Goal: Use online tool/utility: Utilize a website feature to perform a specific function

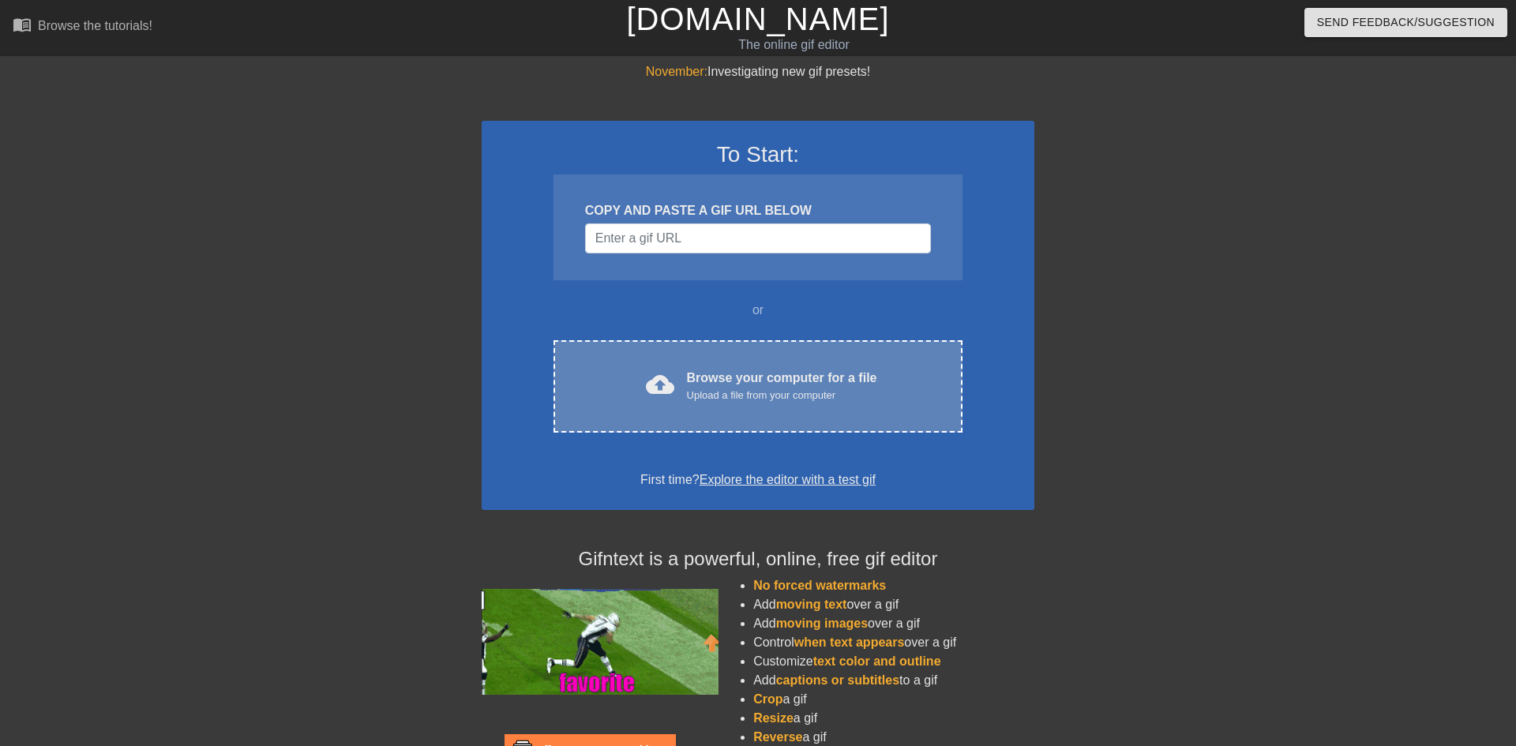
click at [698, 378] on div "Browse your computer for a file Upload a file from your computer" at bounding box center [782, 386] width 190 height 35
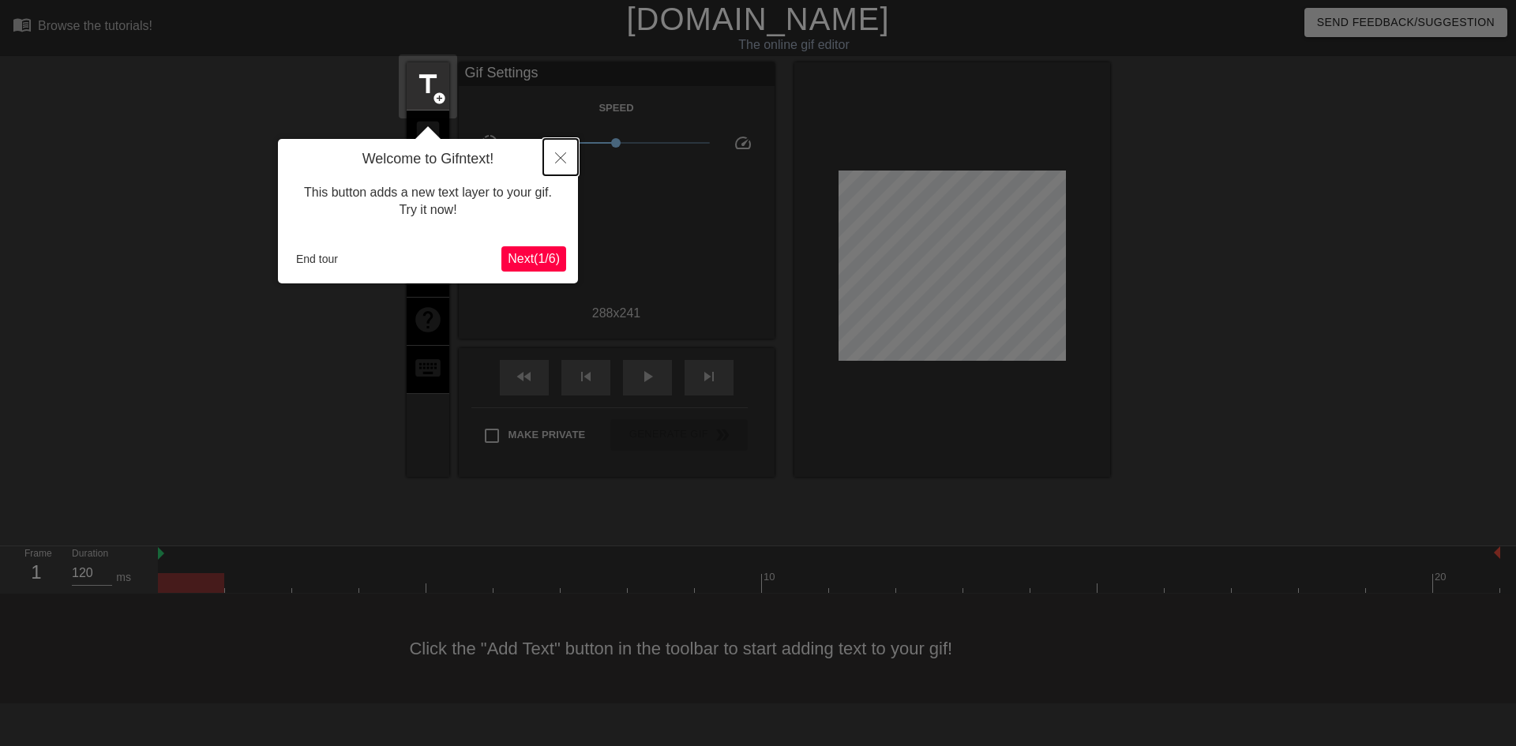
click at [558, 152] on icon "Close" at bounding box center [560, 157] width 11 height 11
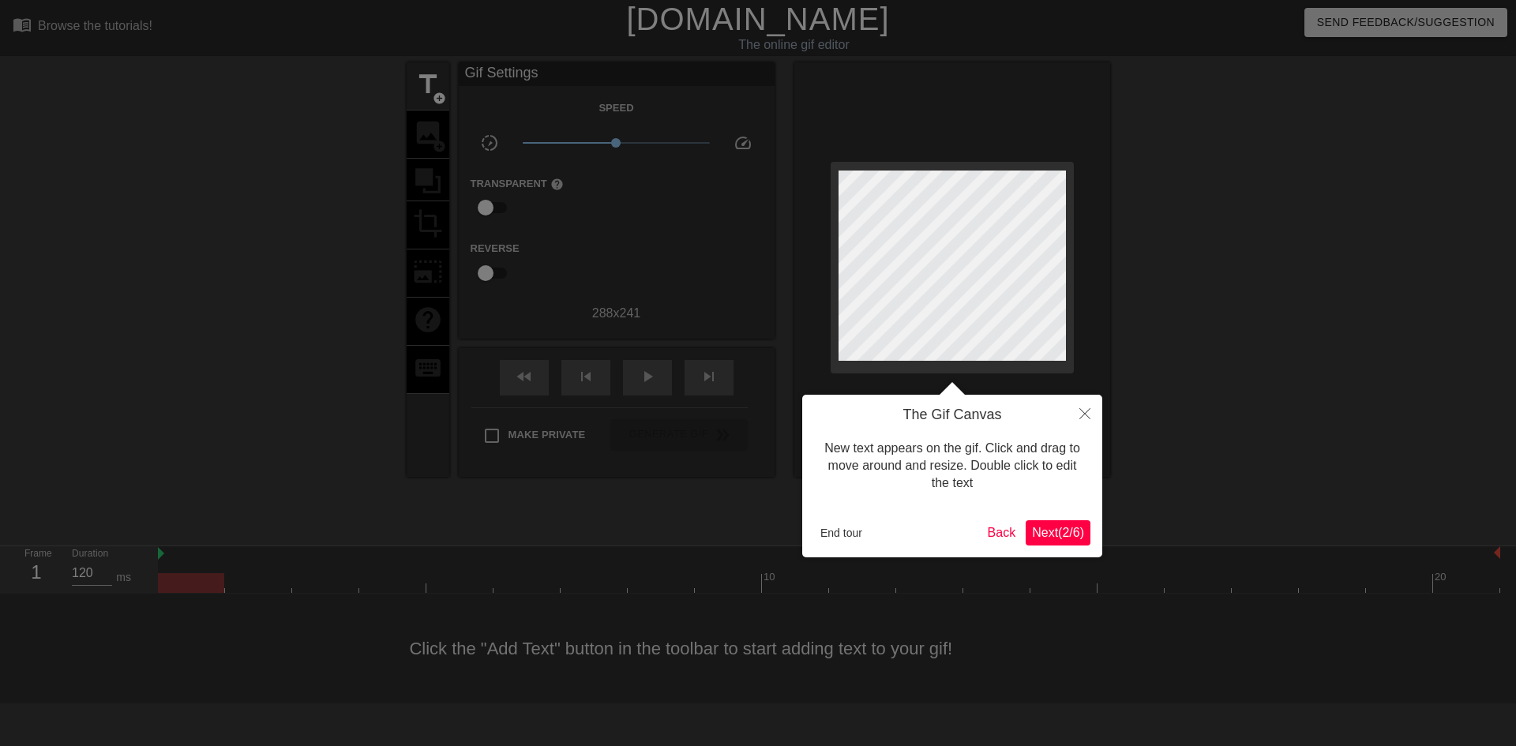
click at [820, 546] on div "The Gif Canvas New text appears on the gif. Click and drag to move around and r…" at bounding box center [952, 476] width 300 height 163
click at [832, 534] on button "End tour" at bounding box center [841, 533] width 54 height 24
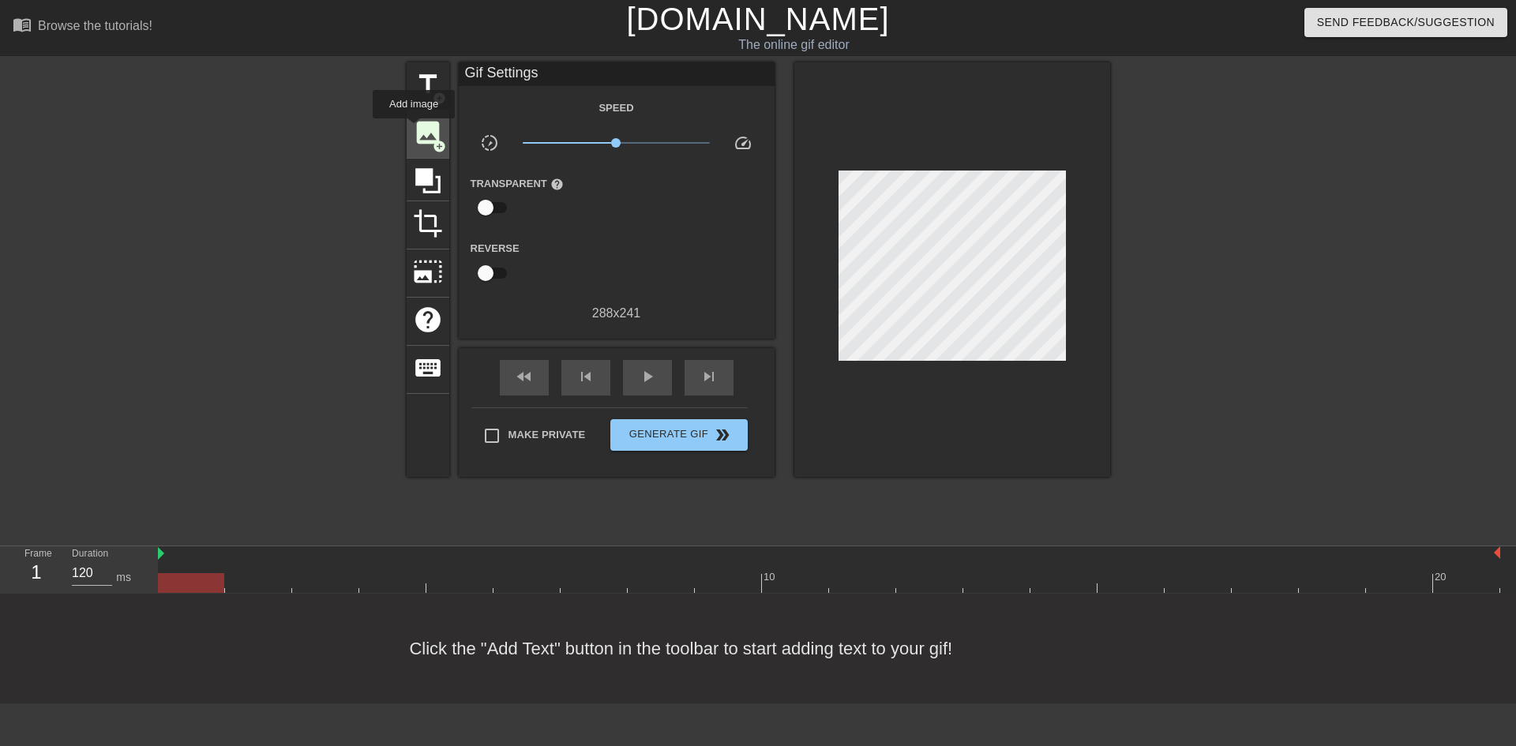
click at [413, 130] on span "image" at bounding box center [428, 133] width 30 height 30
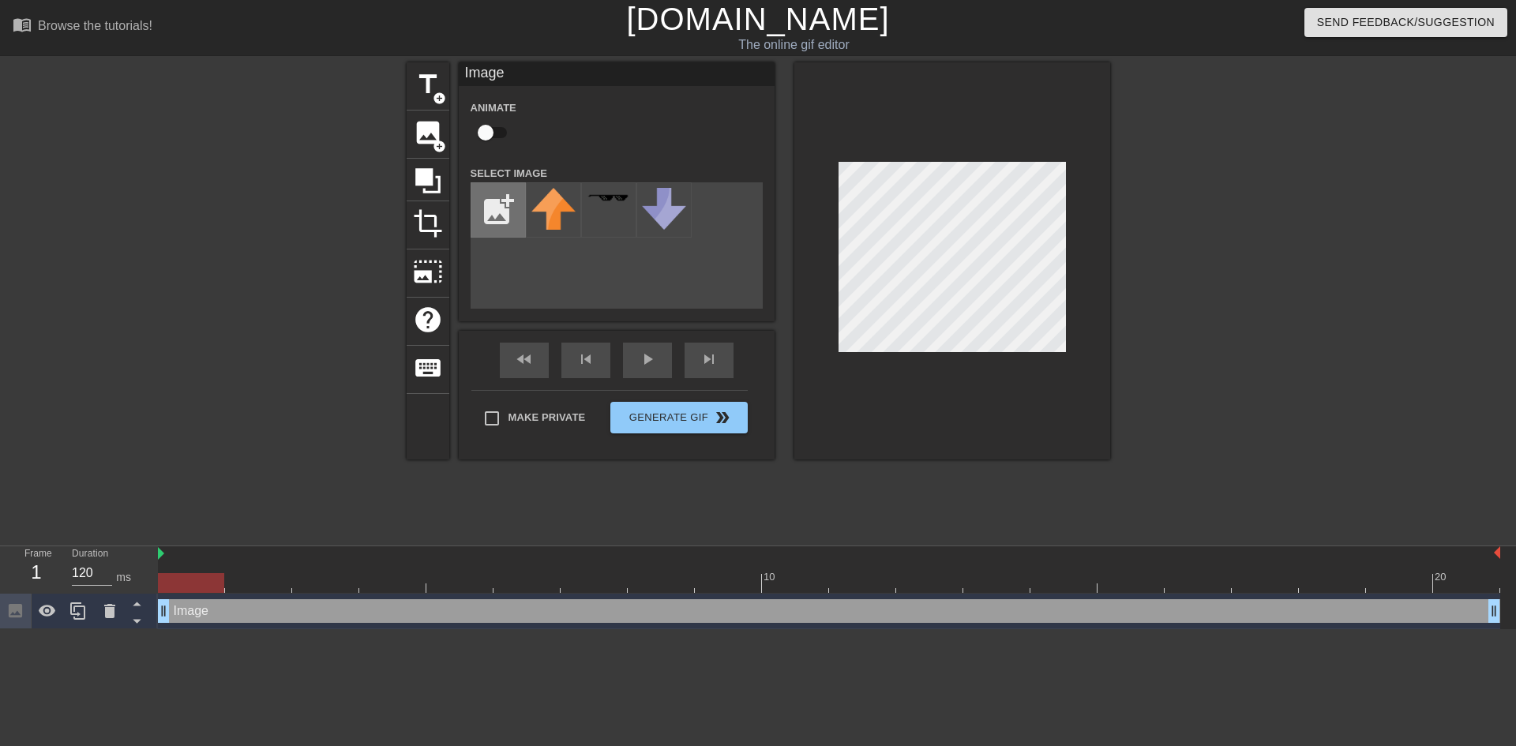
click at [485, 220] on input "file" at bounding box center [498, 210] width 54 height 54
type input "C:\fakepath\download-20.png"
click at [545, 214] on div at bounding box center [553, 209] width 55 height 55
click at [497, 134] on input "checkbox" at bounding box center [486, 133] width 90 height 30
checkbox input "true"
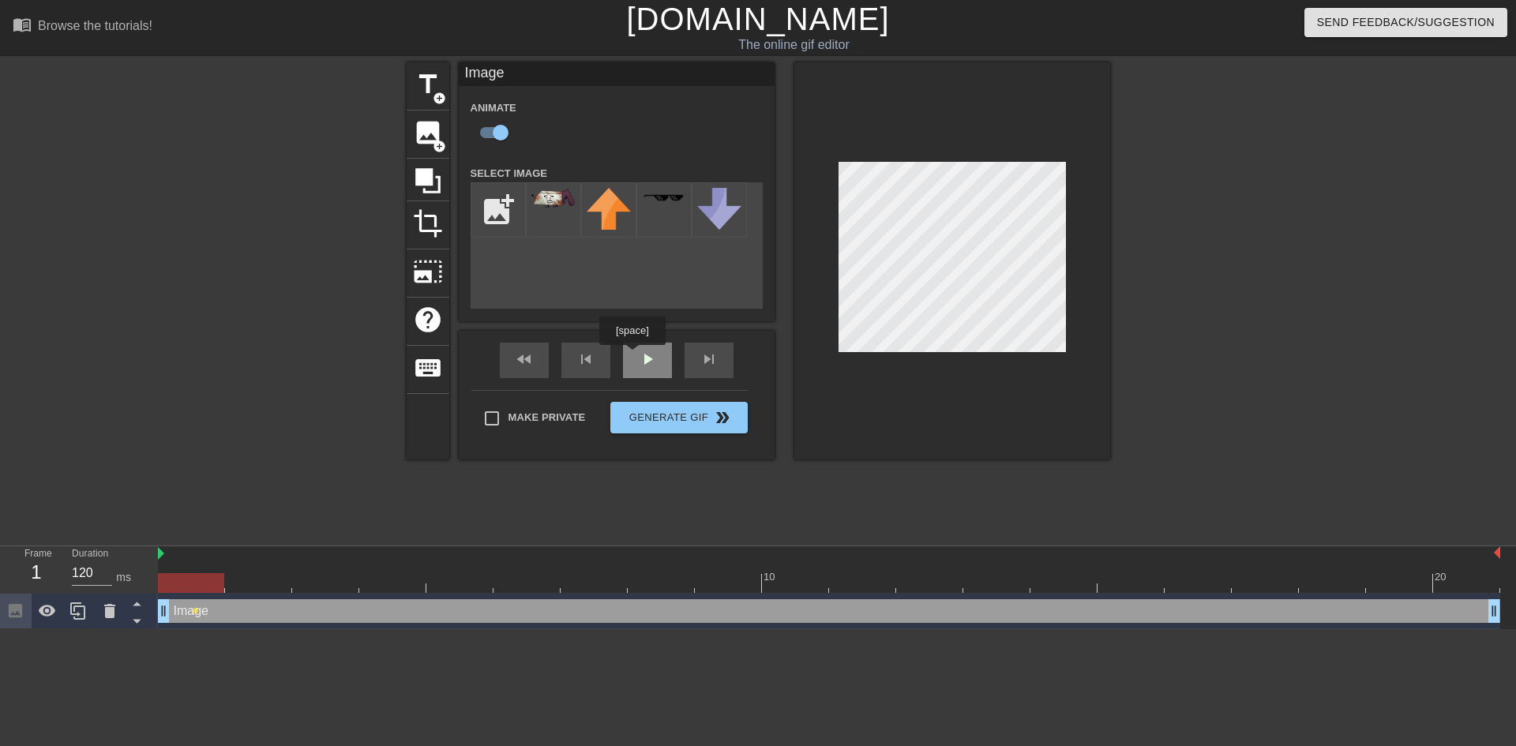
click at [633, 356] on div "fast_rewind skip_previous play_arrow skip_next" at bounding box center [616, 360] width 257 height 59
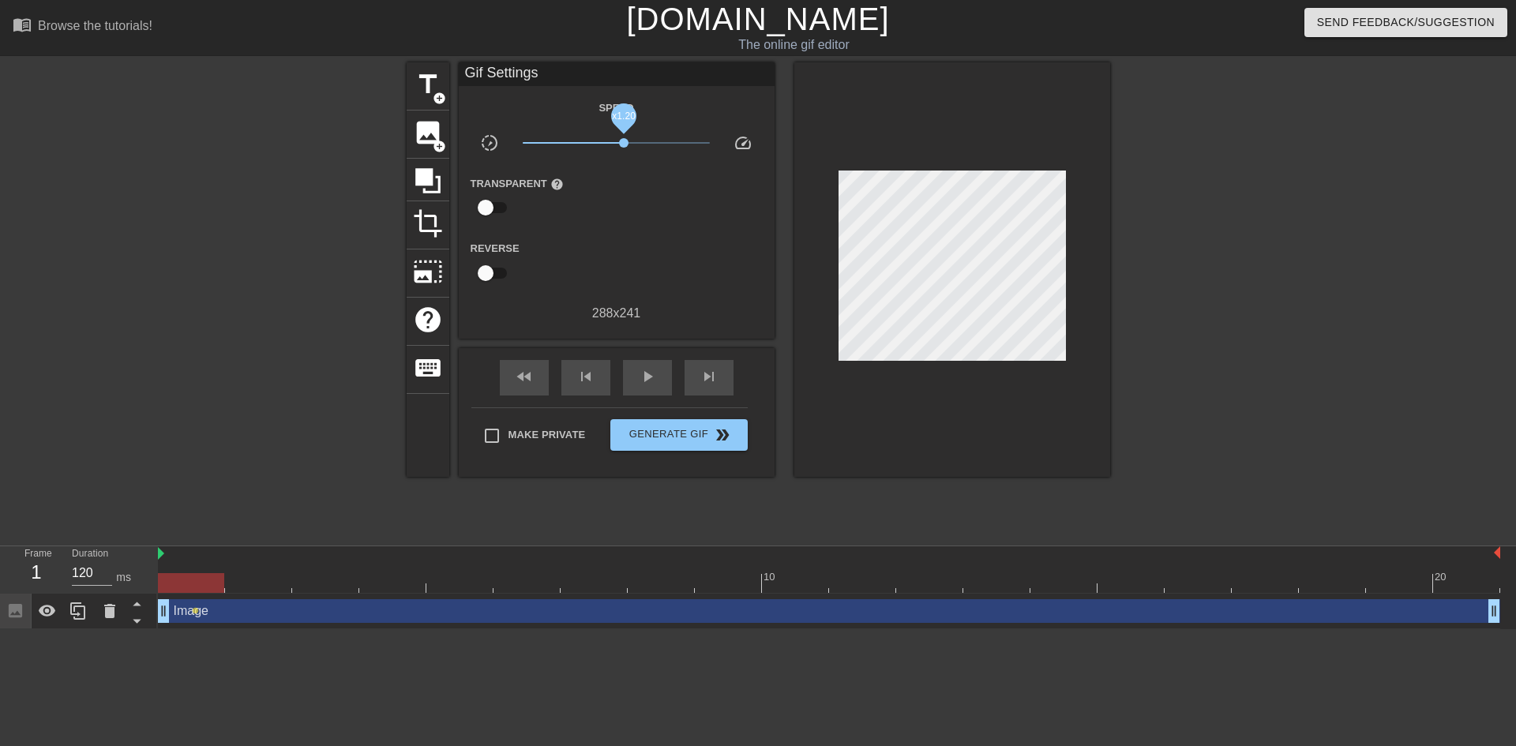
drag, startPoint x: 612, startPoint y: 137, endPoint x: 624, endPoint y: 143, distance: 13.1
click at [624, 143] on span "x1.20" at bounding box center [616, 142] width 187 height 19
click at [645, 387] on div "play_arrow" at bounding box center [647, 378] width 49 height 36
click at [637, 362] on div "pause" at bounding box center [647, 378] width 49 height 36
click at [656, 362] on div "play_arrow" at bounding box center [647, 378] width 49 height 36
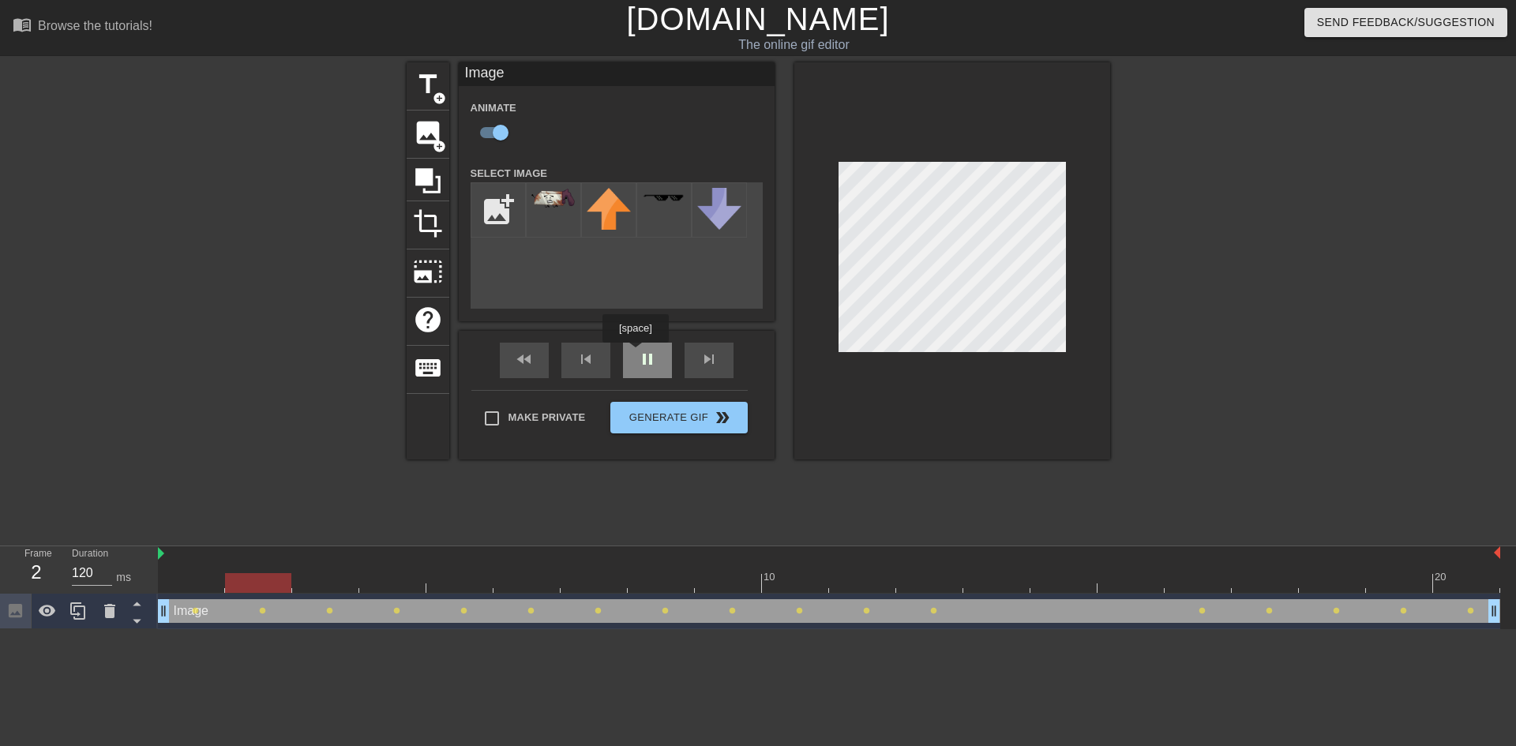
click at [636, 354] on div "fast_rewind skip_previous pause skip_next" at bounding box center [616, 360] width 257 height 59
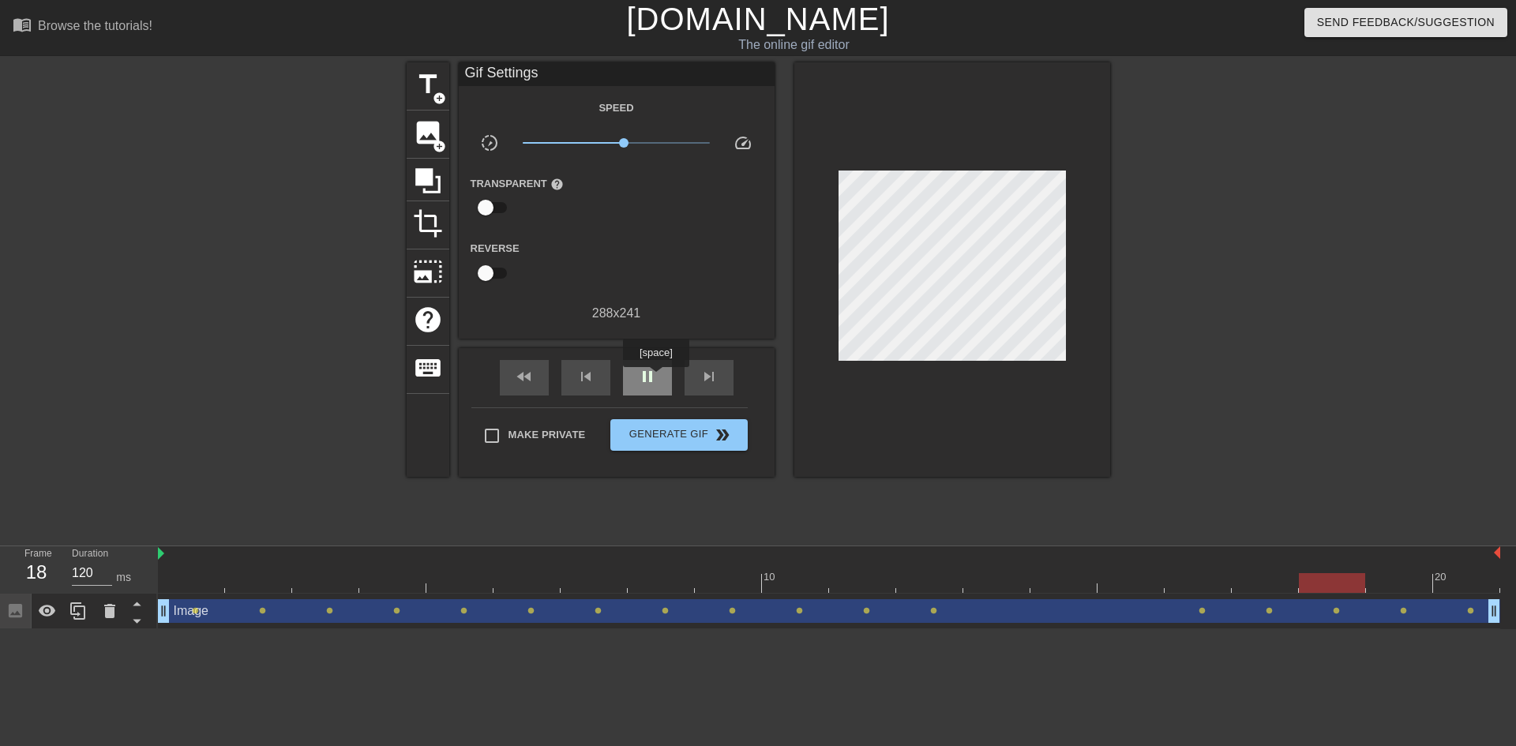
click at [656, 378] on span "pause" at bounding box center [647, 376] width 19 height 19
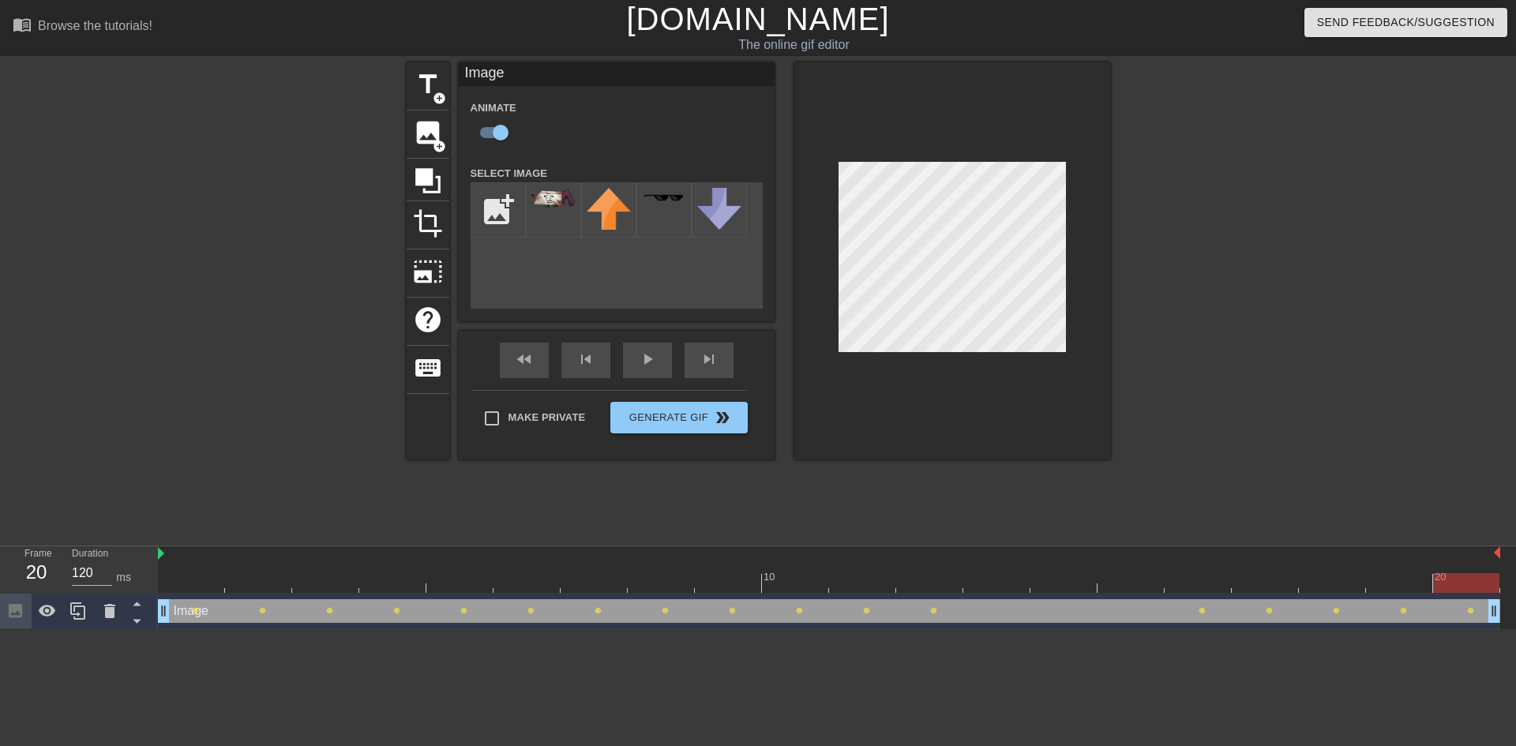
click at [222, 607] on div "Image drag_handle drag_handle" at bounding box center [829, 611] width 1343 height 24
click at [212, 613] on div "Image drag_handle drag_handle" at bounding box center [829, 611] width 1343 height 24
click at [247, 605] on div "Image drag_handle drag_handle" at bounding box center [829, 611] width 1343 height 24
drag, startPoint x: 1483, startPoint y: 609, endPoint x: 1078, endPoint y: 609, distance: 405.1
click at [1080, 610] on div "Image drag_handle drag_handle" at bounding box center [829, 611] width 1343 height 24
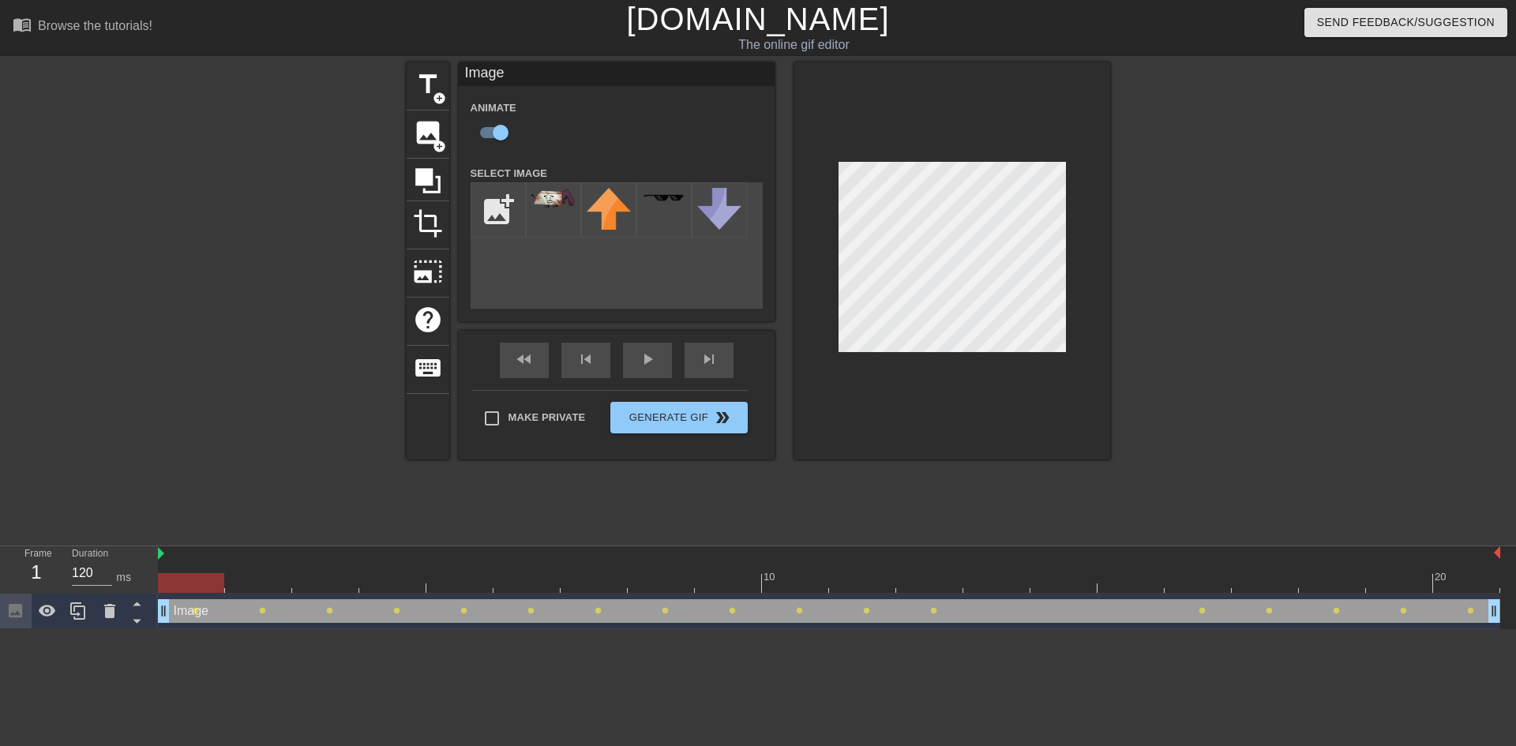
click at [588, 618] on div "Image drag_handle drag_handle" at bounding box center [829, 611] width 1343 height 24
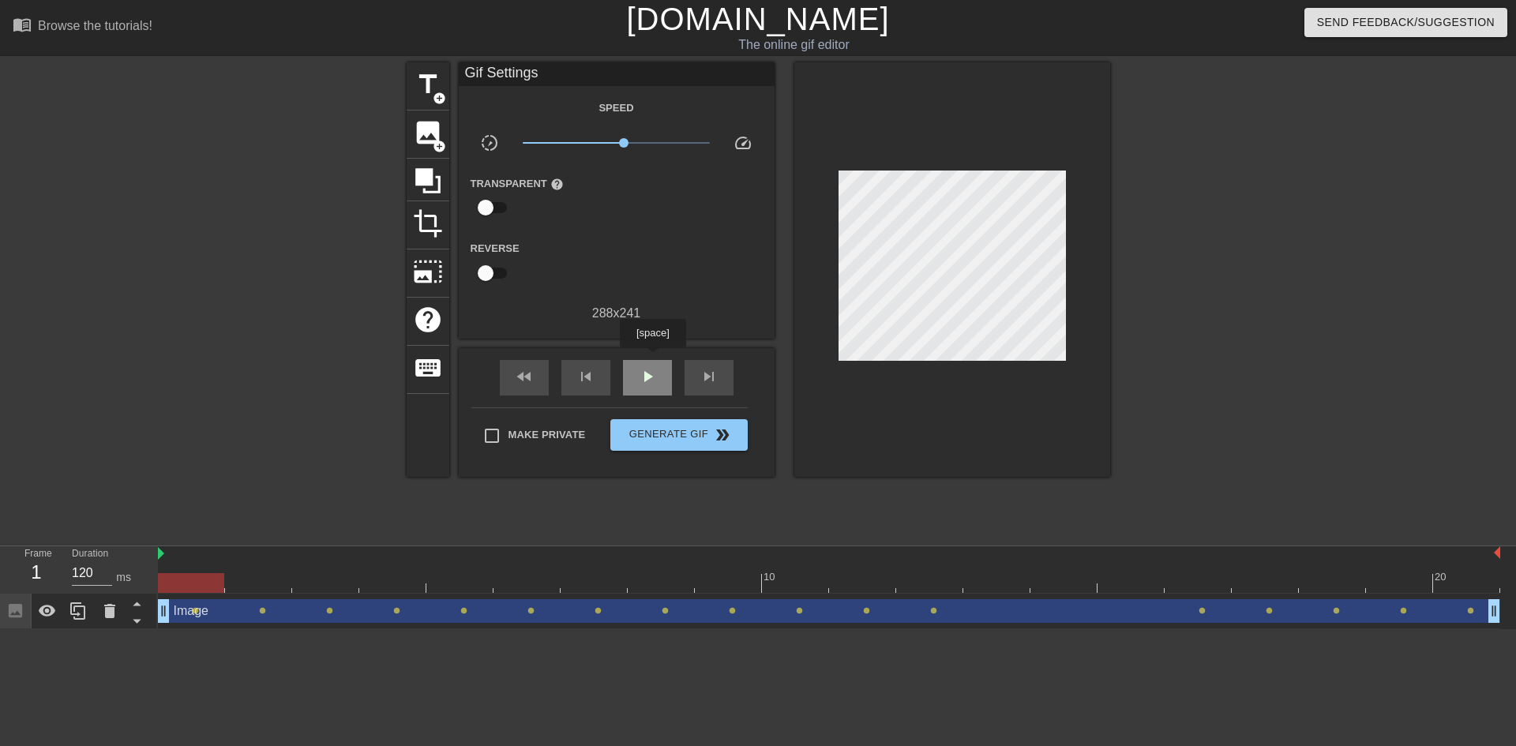
click at [653, 361] on div "play_arrow" at bounding box center [647, 378] width 49 height 36
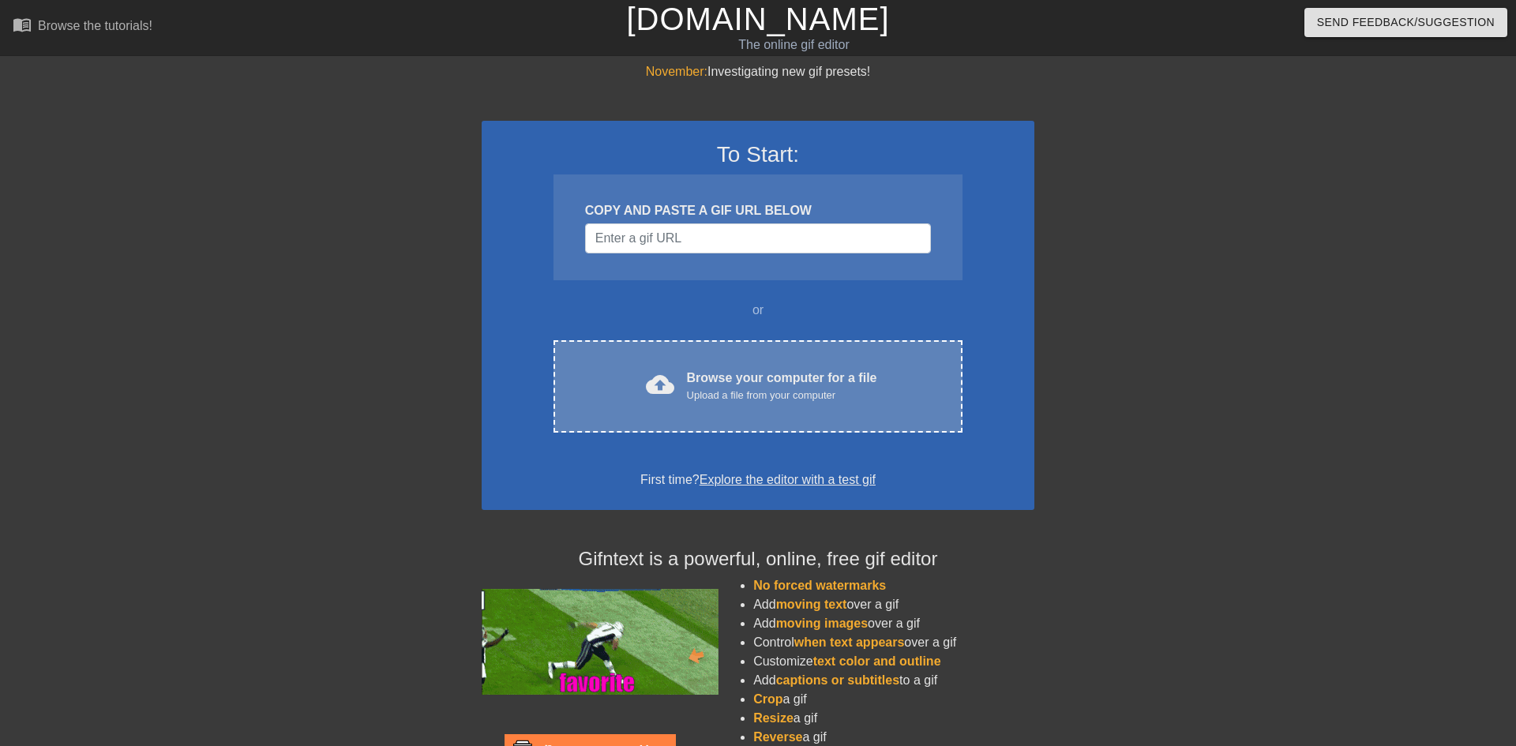
click at [814, 396] on div "Upload a file from your computer" at bounding box center [782, 396] width 190 height 16
click at [758, 374] on div "Browse your computer for a file Upload a file from your computer" at bounding box center [782, 386] width 190 height 35
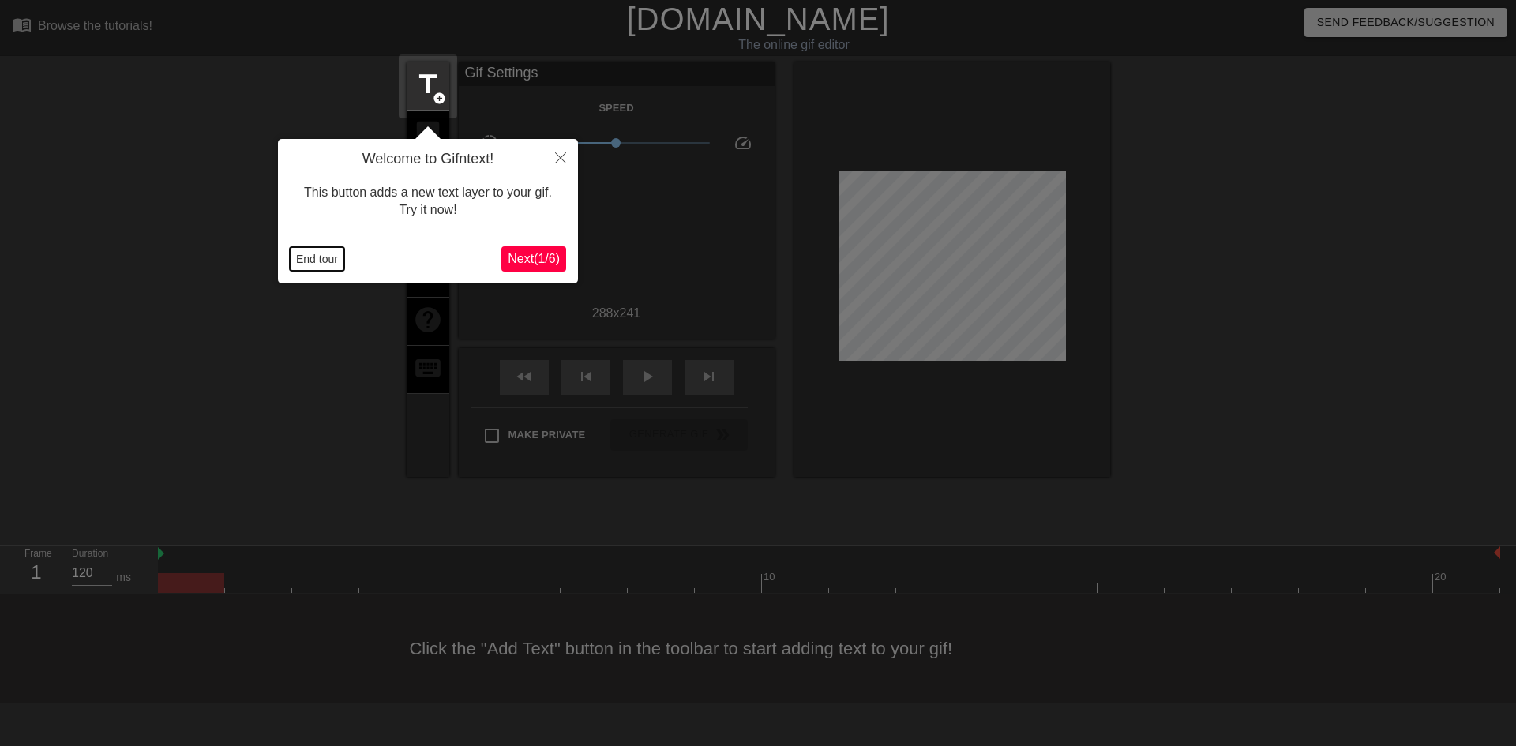
click at [324, 265] on button "End tour" at bounding box center [317, 259] width 54 height 24
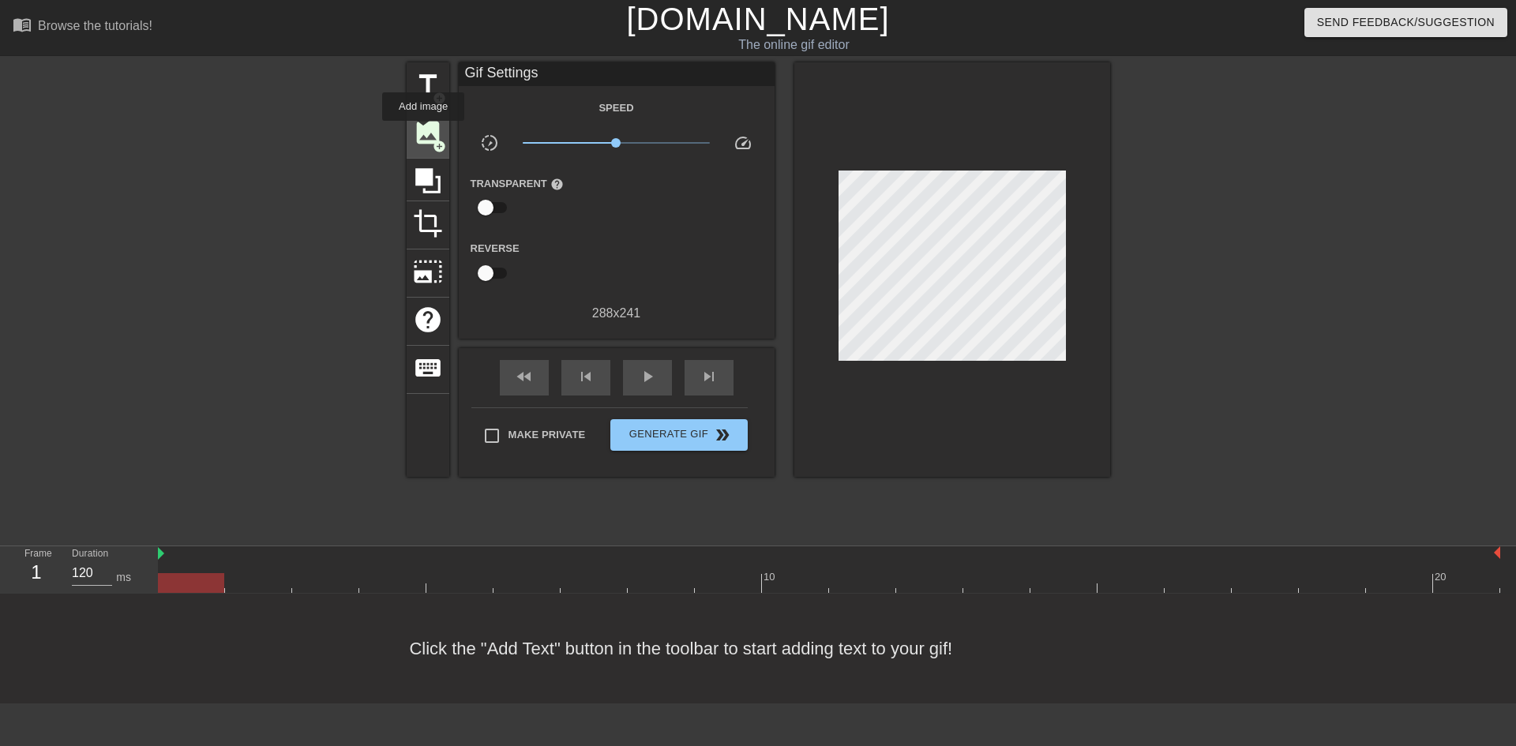
click at [423, 132] on span "image" at bounding box center [428, 133] width 30 height 30
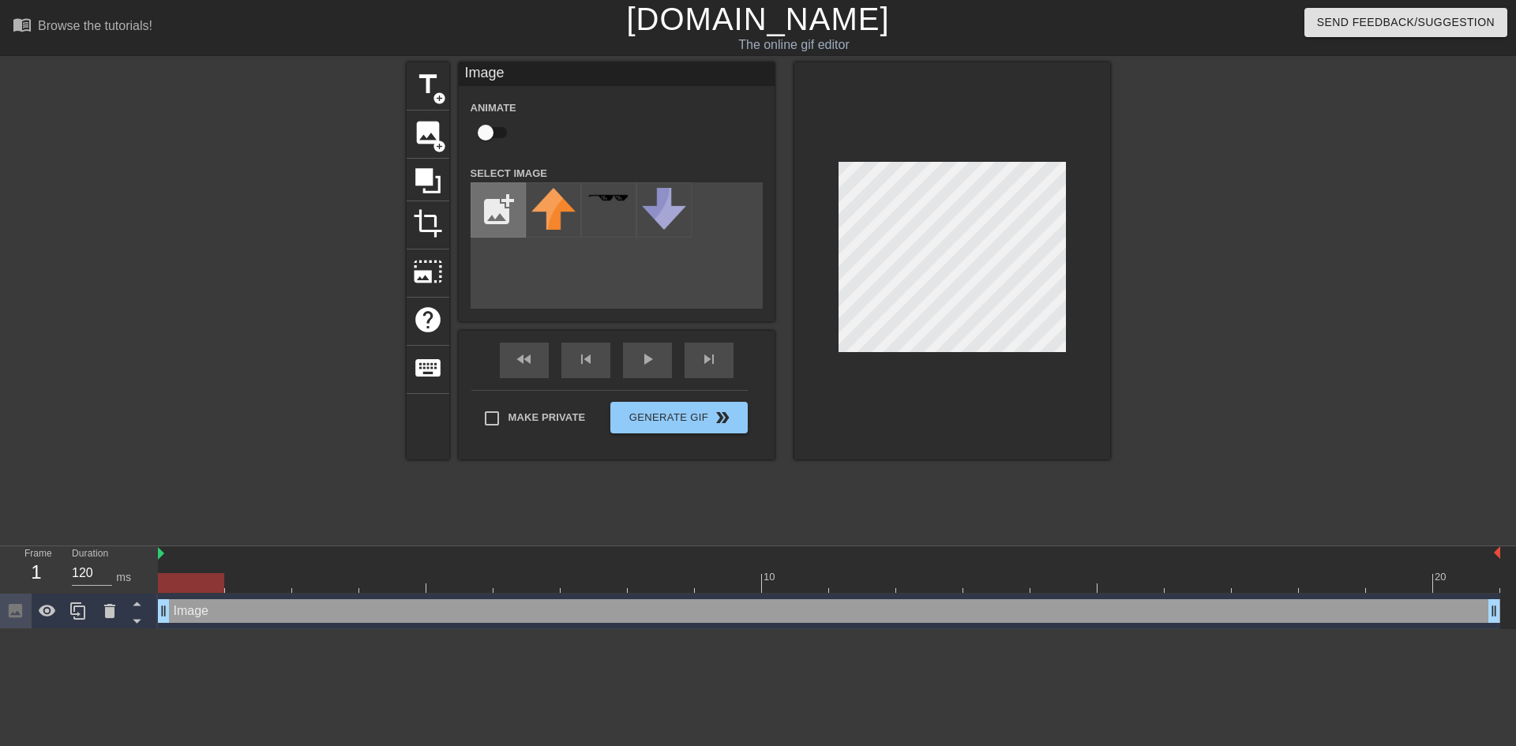
click at [513, 225] on input "file" at bounding box center [498, 210] width 54 height 54
type input "C:\fakepath\download-20.png"
click at [565, 226] on div at bounding box center [553, 209] width 55 height 55
click at [482, 133] on input "checkbox" at bounding box center [486, 133] width 90 height 30
checkbox input "true"
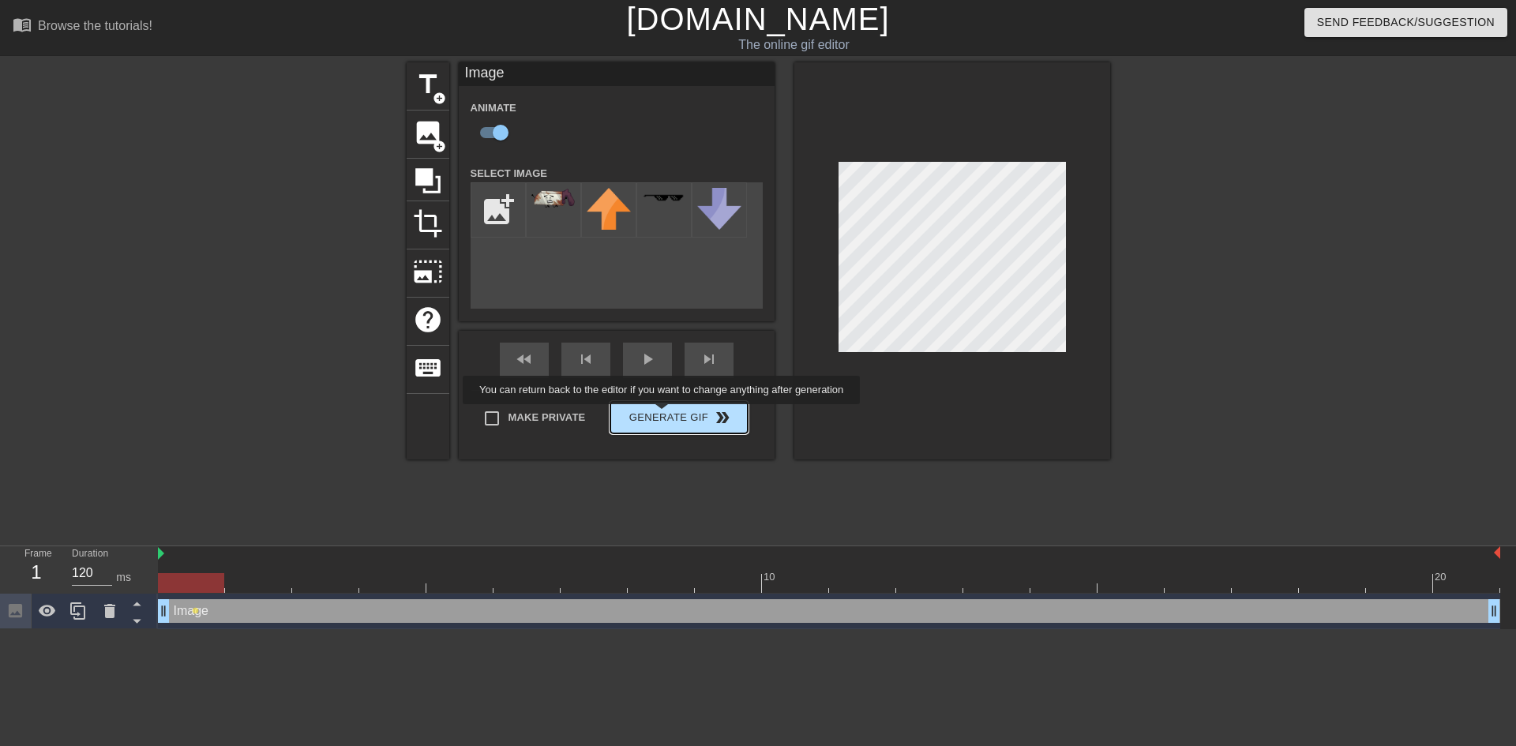
click at [658, 415] on div "Make Private Generate Gif double_arrow" at bounding box center [609, 421] width 276 height 62
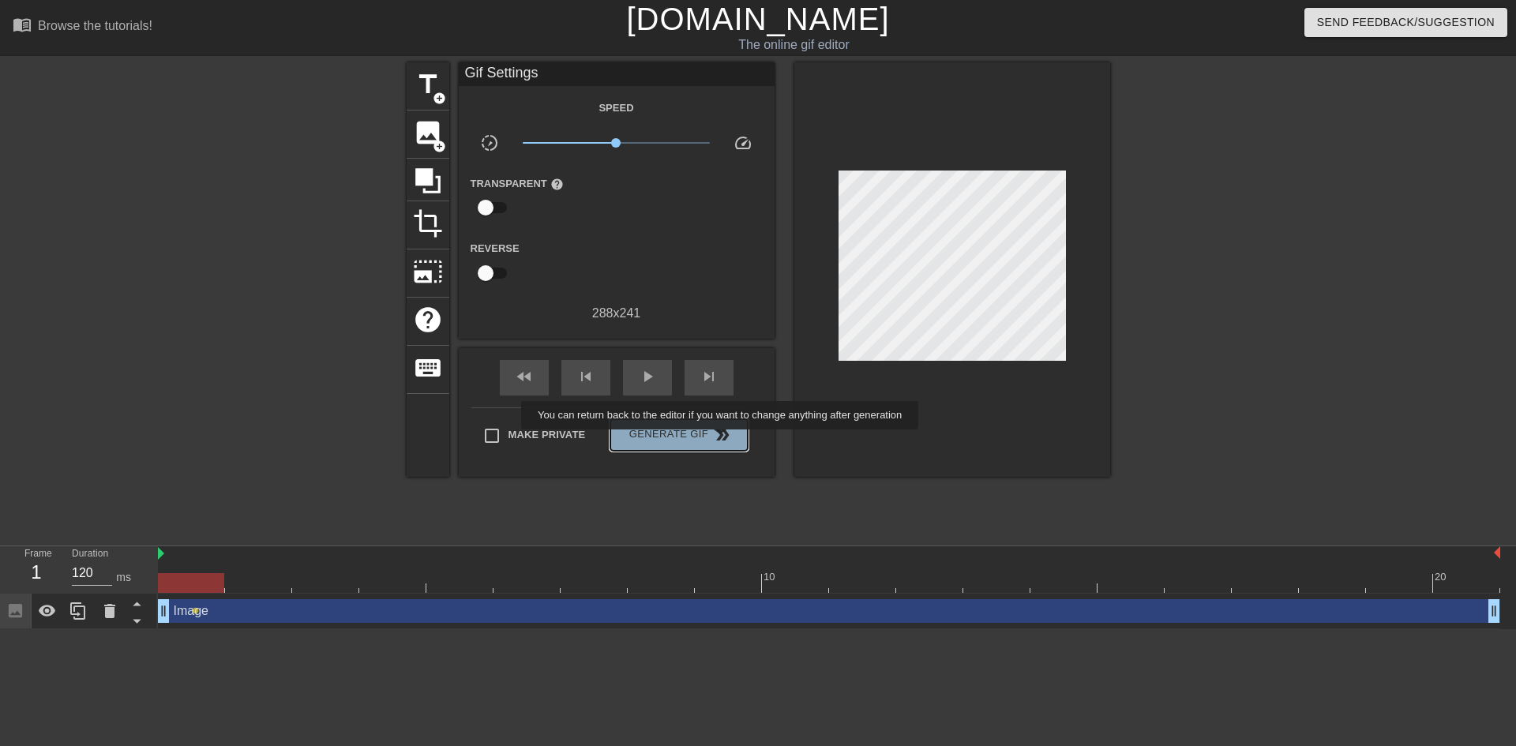
click at [716, 441] on span "double_arrow" at bounding box center [722, 435] width 19 height 19
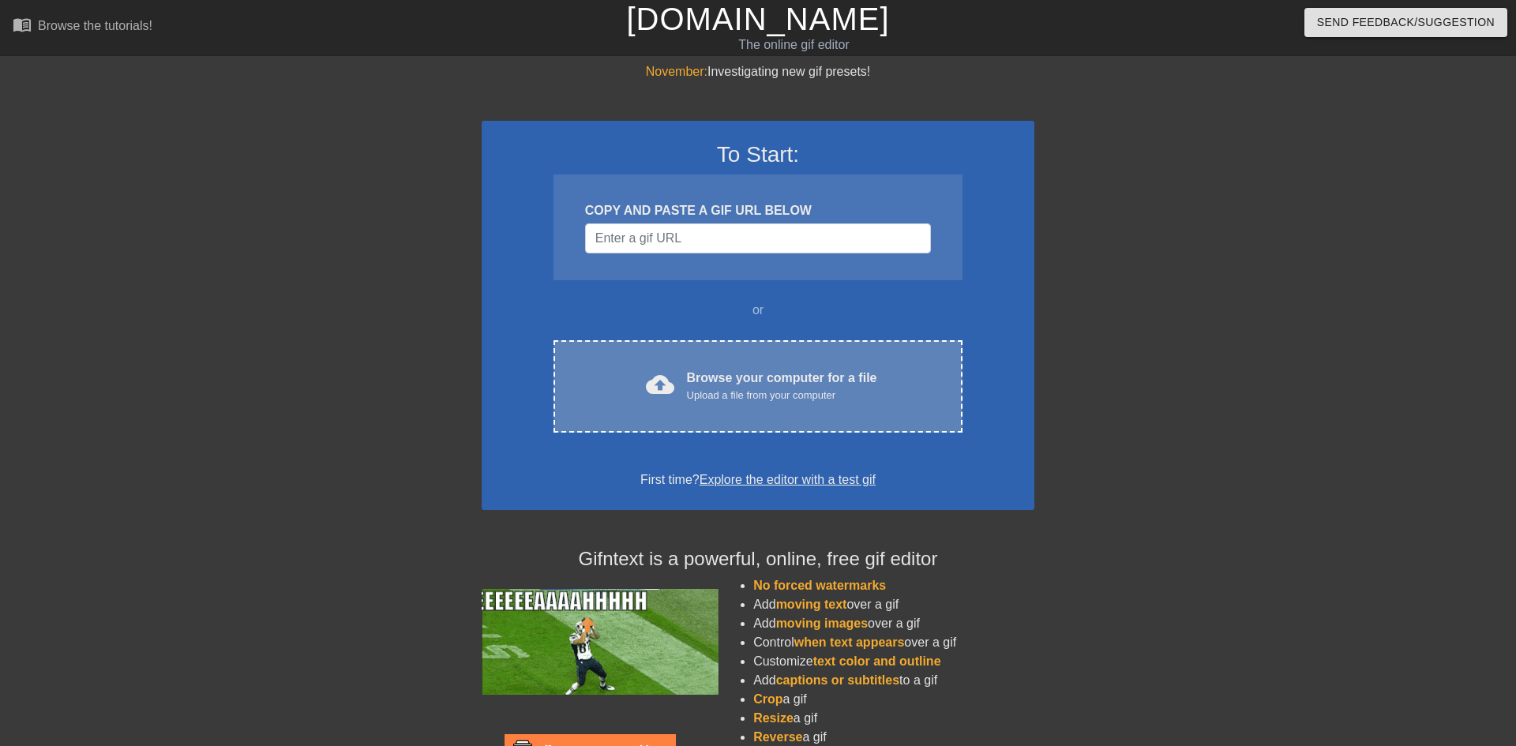
click at [787, 369] on div "Browse your computer for a file Upload a file from your computer" at bounding box center [782, 386] width 190 height 35
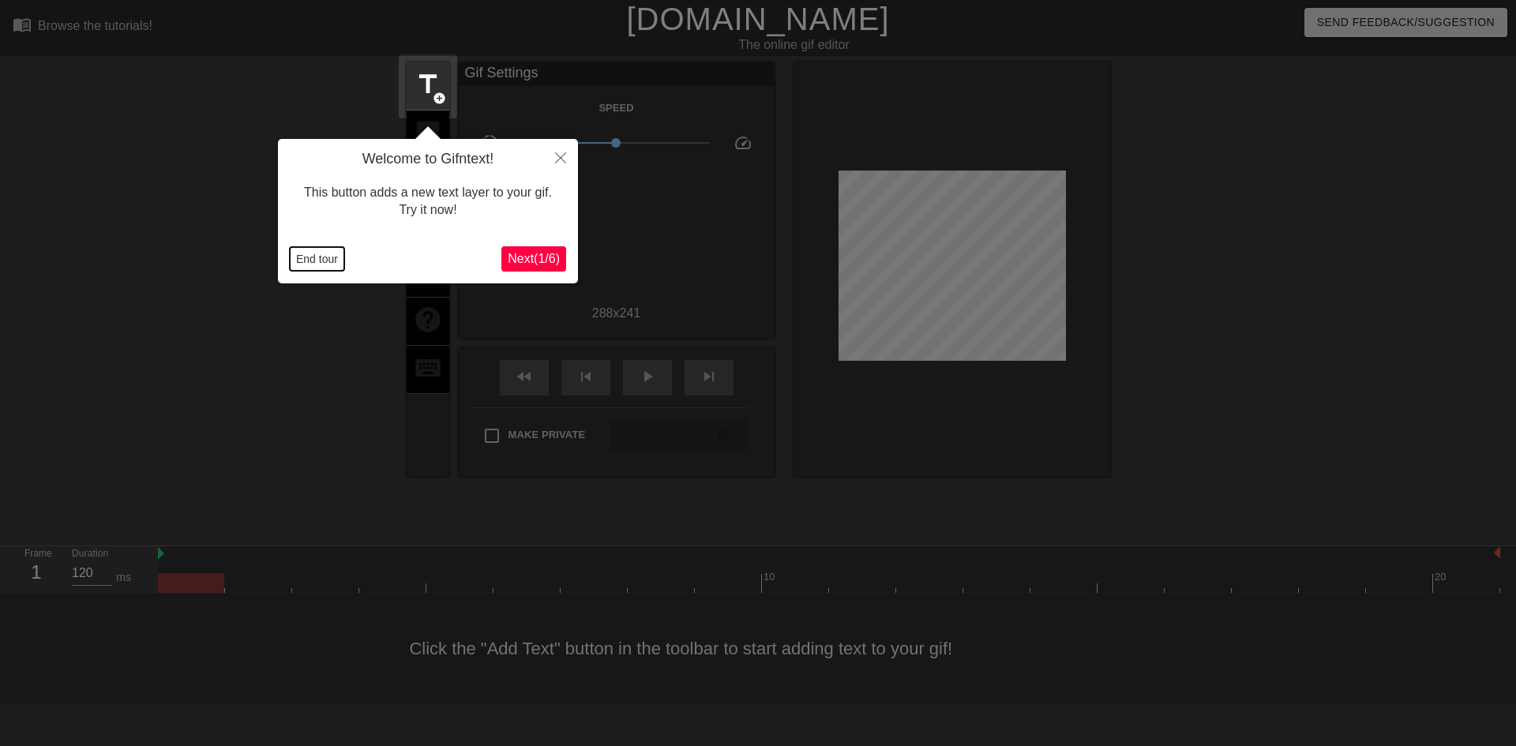
click at [332, 247] on button "End tour" at bounding box center [317, 259] width 54 height 24
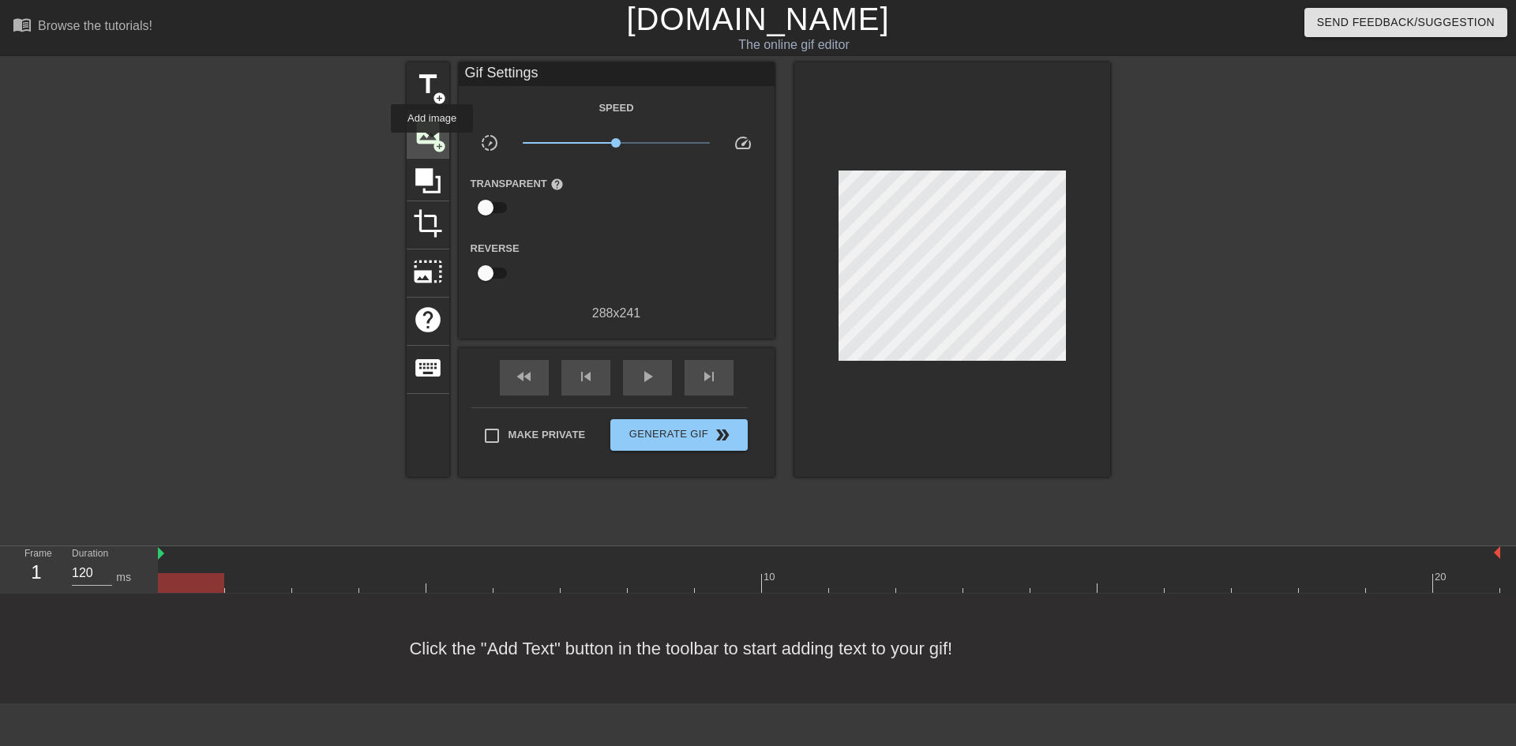
click at [431, 144] on span "image" at bounding box center [428, 133] width 30 height 30
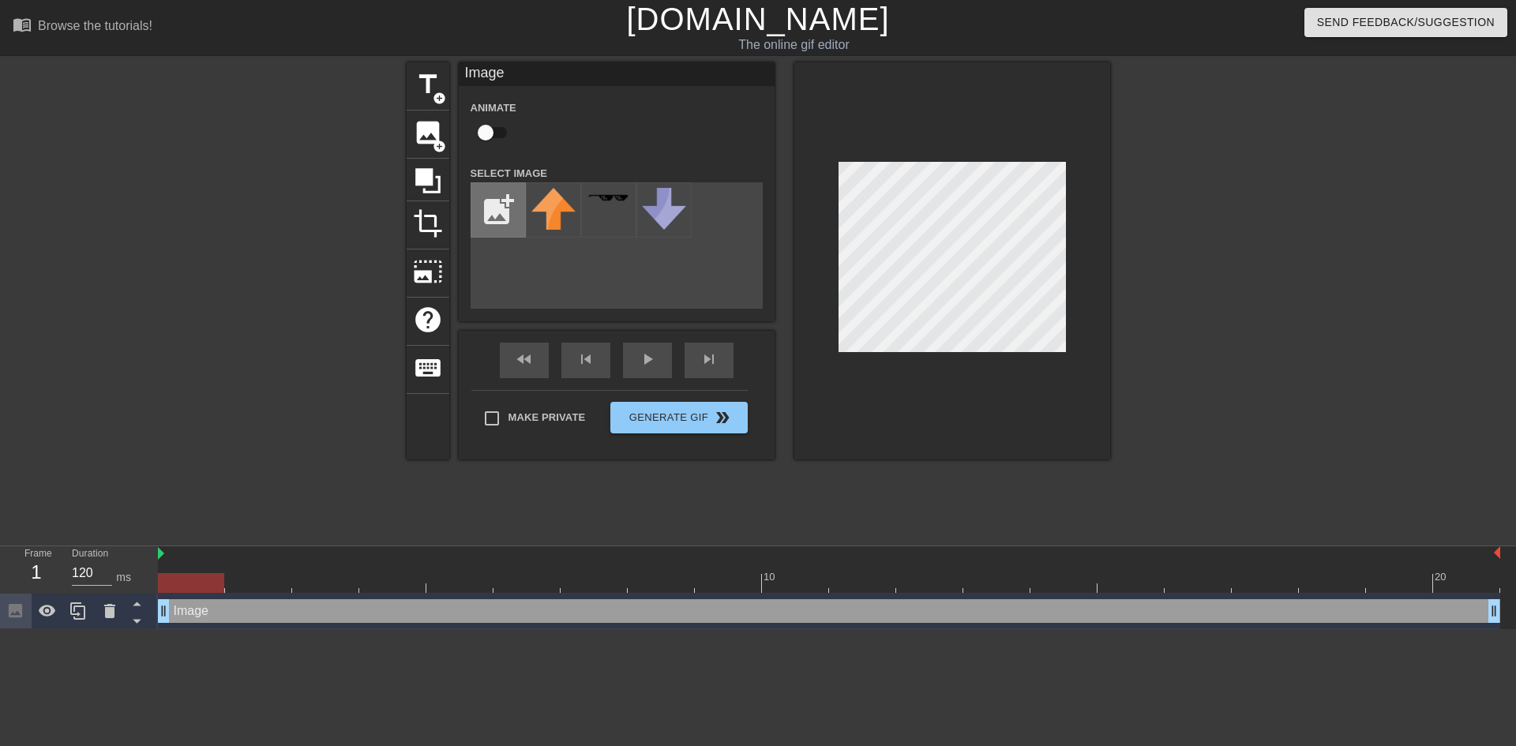
click at [475, 216] on input "file" at bounding box center [498, 210] width 54 height 54
type input "C:\fakepath\download-20.png"
click at [565, 218] on div at bounding box center [553, 209] width 55 height 55
click at [494, 120] on input "checkbox" at bounding box center [486, 133] width 90 height 30
checkbox input "true"
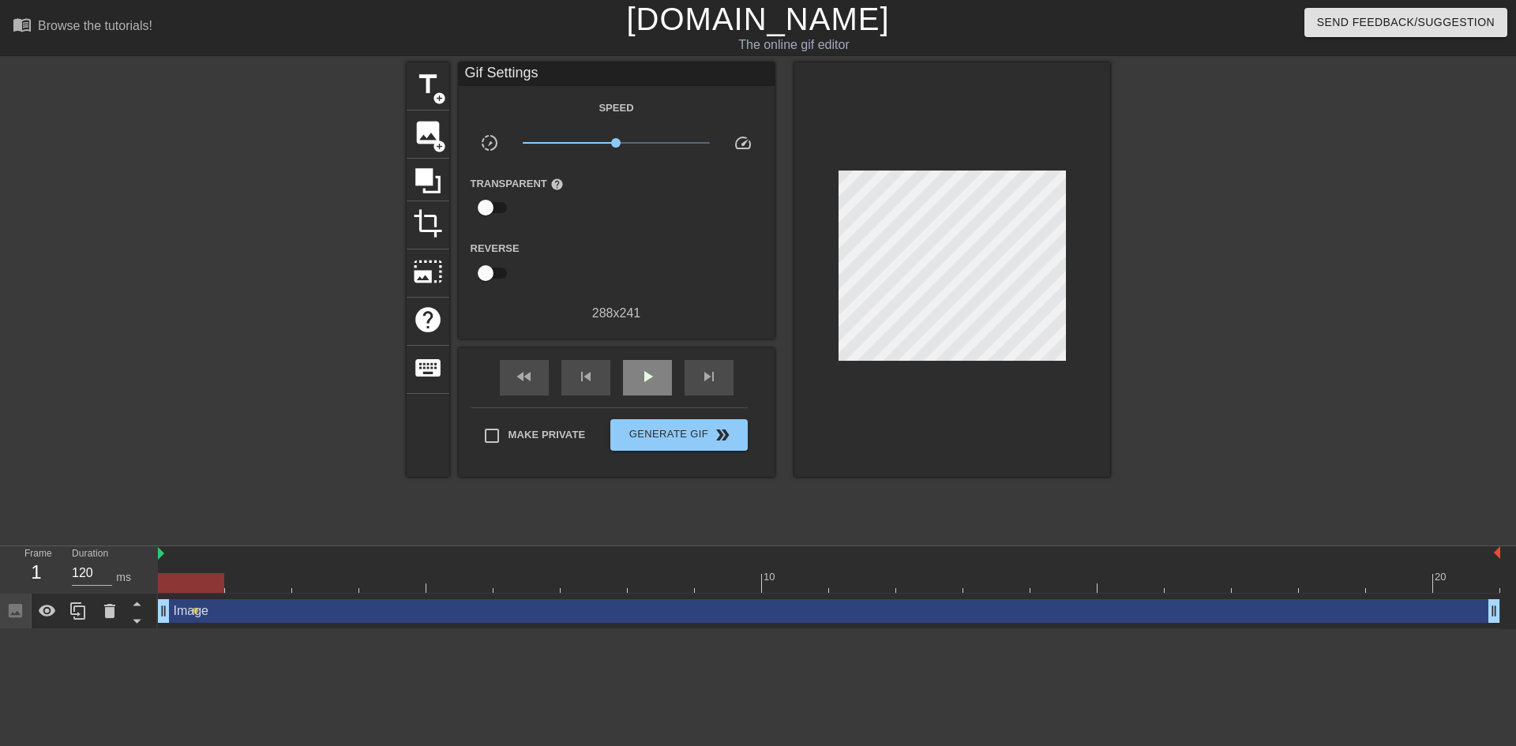
click at [632, 351] on div "fast_rewind skip_previous play_arrow skip_next" at bounding box center [616, 377] width 257 height 59
click at [643, 370] on span "play_arrow" at bounding box center [647, 376] width 19 height 19
drag, startPoint x: 611, startPoint y: 147, endPoint x: 626, endPoint y: 151, distance: 15.5
click at [626, 151] on span "x1.27" at bounding box center [616, 142] width 187 height 19
click at [621, 411] on div "Make Private Generate Gif double_arrow" at bounding box center [609, 439] width 276 height 62
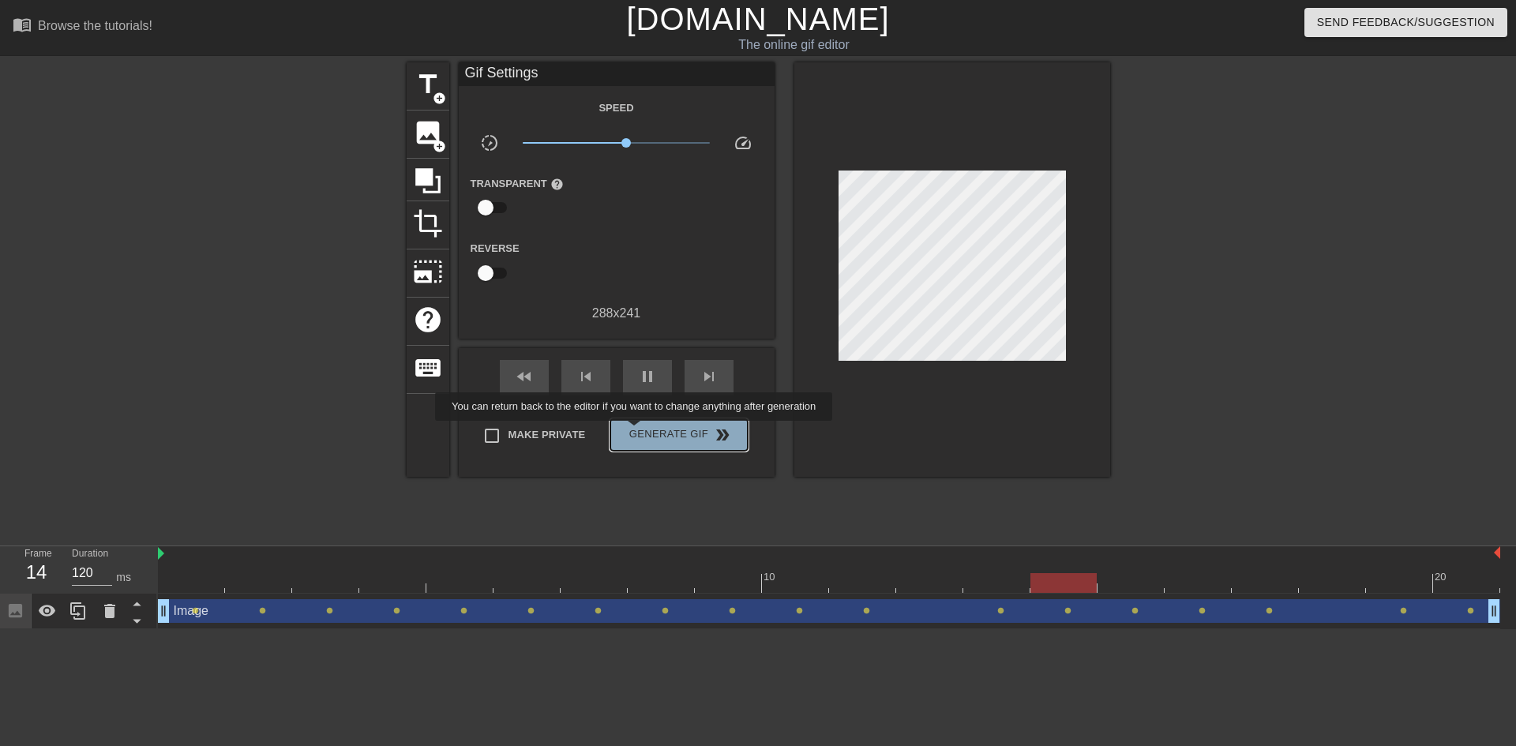
click at [630, 432] on span "Generate Gif double_arrow" at bounding box center [679, 435] width 124 height 19
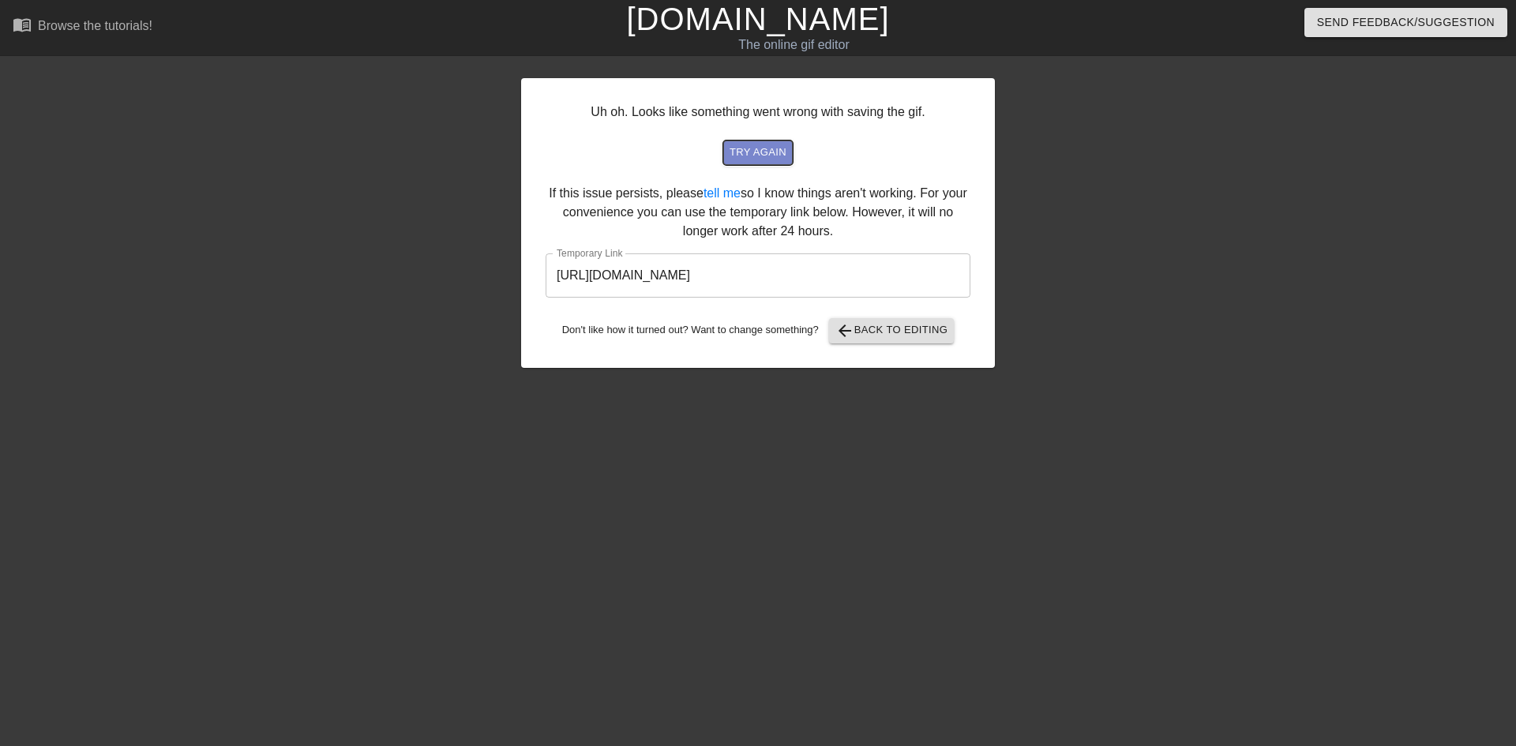
click at [772, 163] on button "try again" at bounding box center [757, 153] width 69 height 24
drag, startPoint x: 911, startPoint y: 279, endPoint x: 522, endPoint y: 298, distance: 389.8
click at [522, 298] on div "Uh oh. Looks like something went wrong with saving the gif. try again If this i…" at bounding box center [758, 223] width 474 height 290
click at [518, 308] on div "Uh oh. Looks like something went wrong with saving the gif. try again If this i…" at bounding box center [758, 299] width 1516 height 474
drag, startPoint x: 551, startPoint y: 276, endPoint x: 937, endPoint y: 269, distance: 386.3
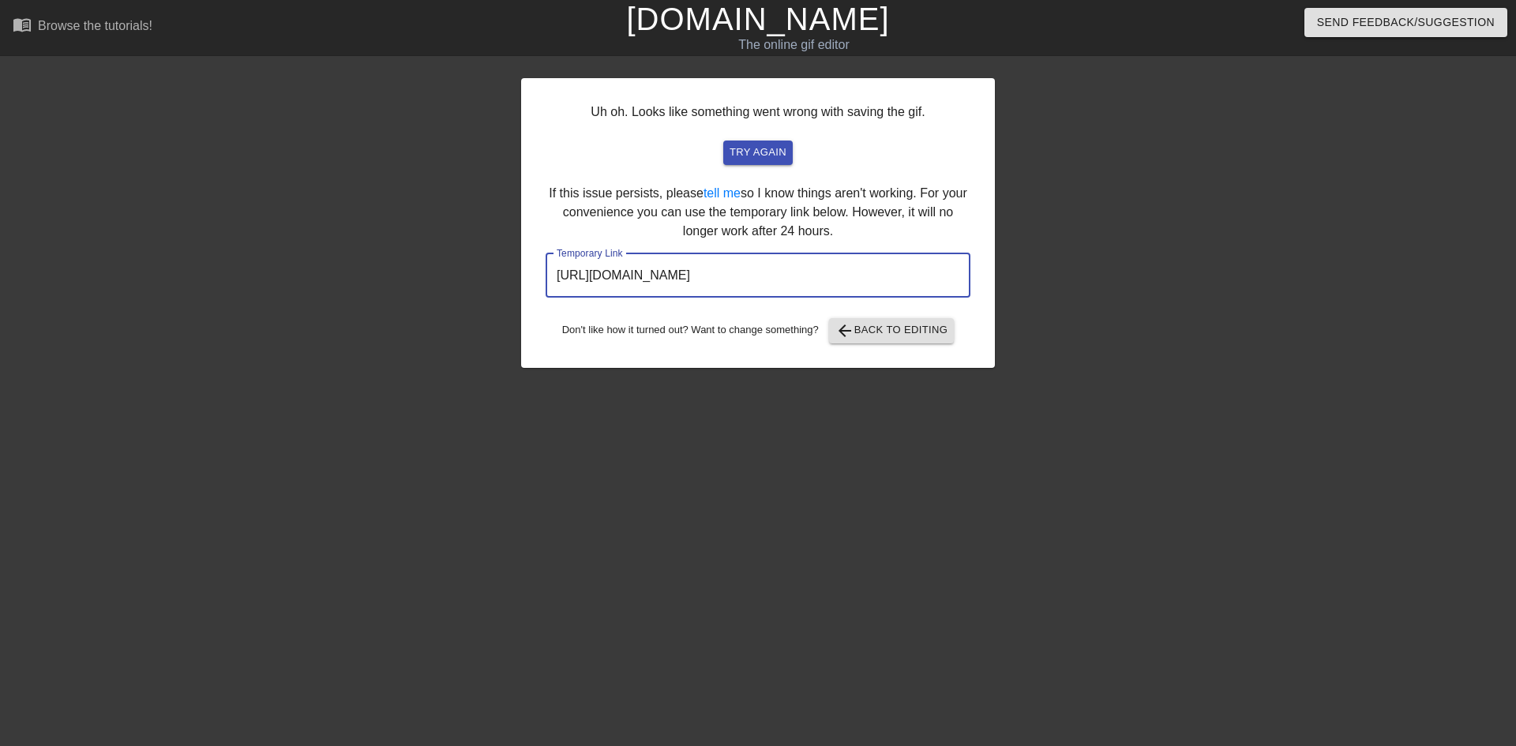
click at [937, 269] on input "[URL][DOMAIN_NAME]" at bounding box center [758, 276] width 425 height 44
click at [1063, 212] on div "Uh oh. Looks like something went wrong with saving the gif. try again If this i…" at bounding box center [758, 299] width 1516 height 474
